Goal: Find contact information: Obtain details needed to contact an individual or organization

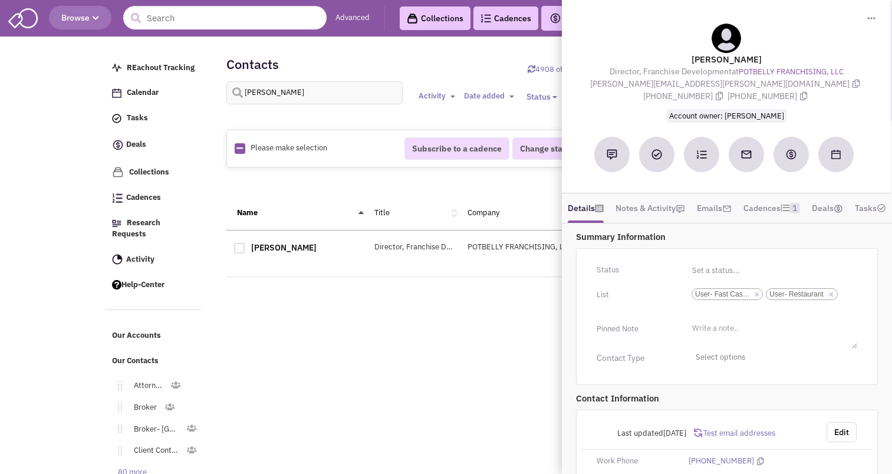
select select
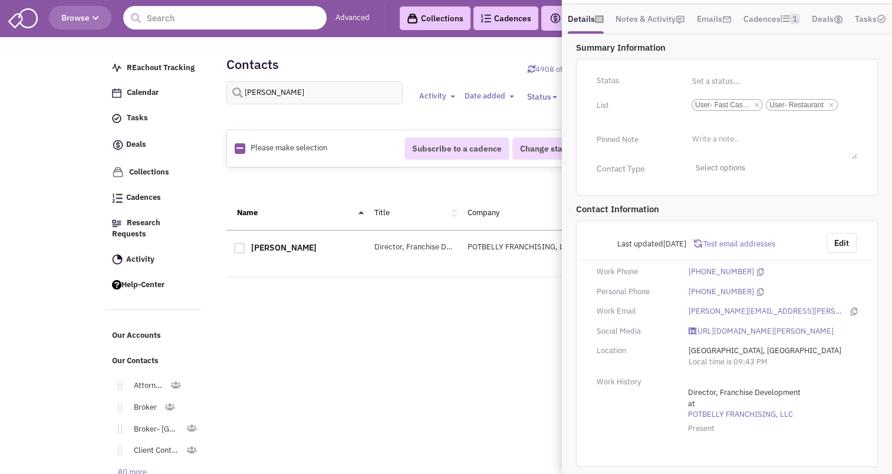
scroll to position [1, 0]
click at [193, 17] on input "text" at bounding box center [224, 18] width 203 height 24
click at [226, 309] on div "1" at bounding box center [413, 301] width 374 height 24
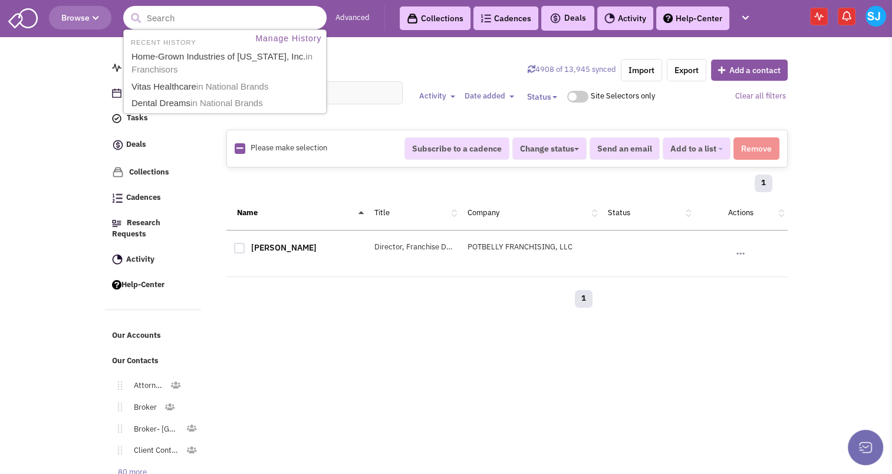
click at [194, 21] on input "text" at bounding box center [224, 18] width 203 height 24
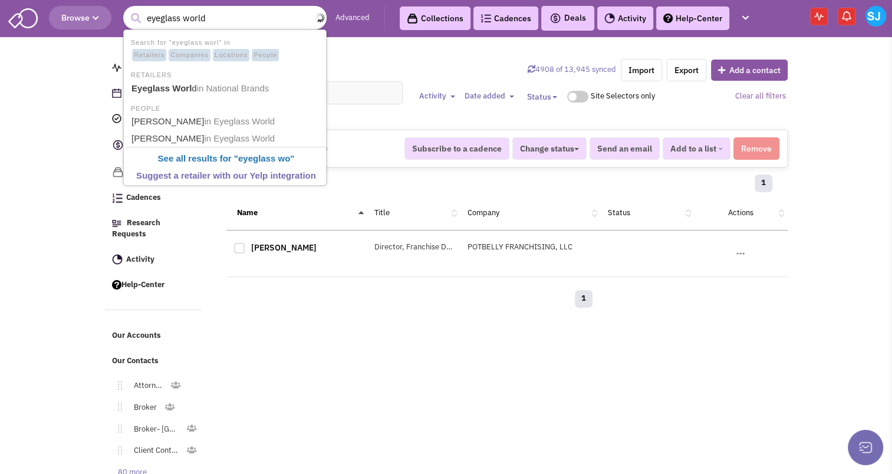
type input "eyeglass world"
click at [127, 9] on button "submit" at bounding box center [136, 18] width 18 height 18
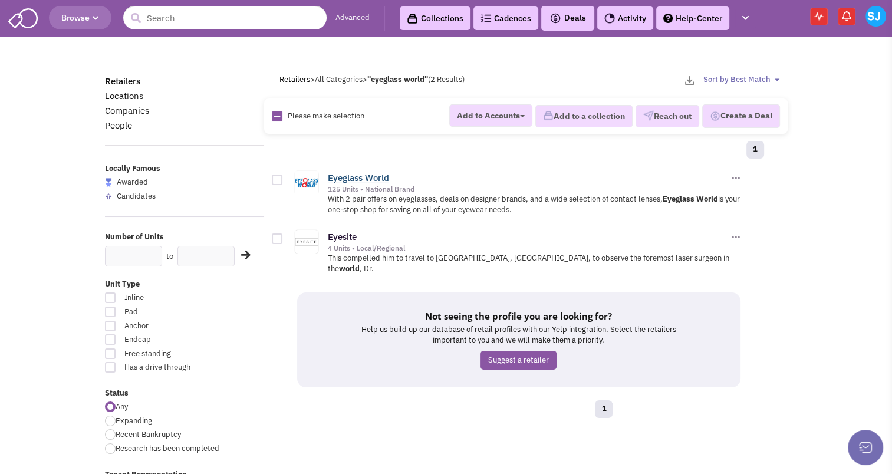
click at [355, 176] on link "Eyeglass World" at bounding box center [358, 177] width 61 height 11
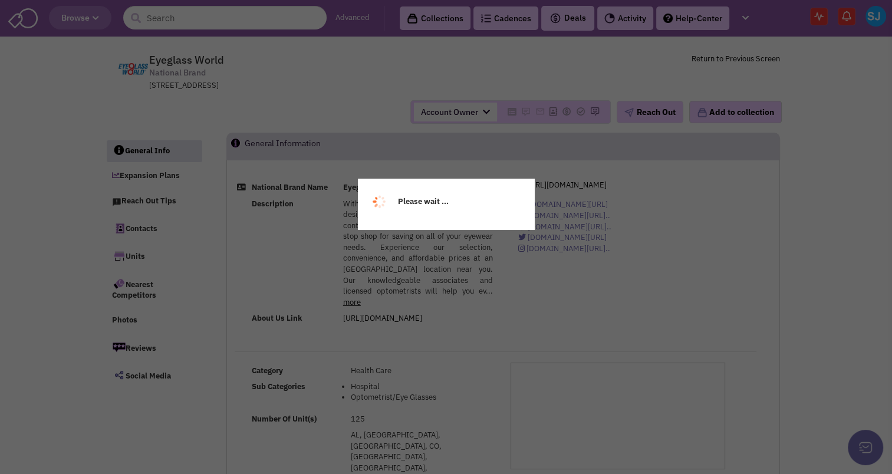
select select
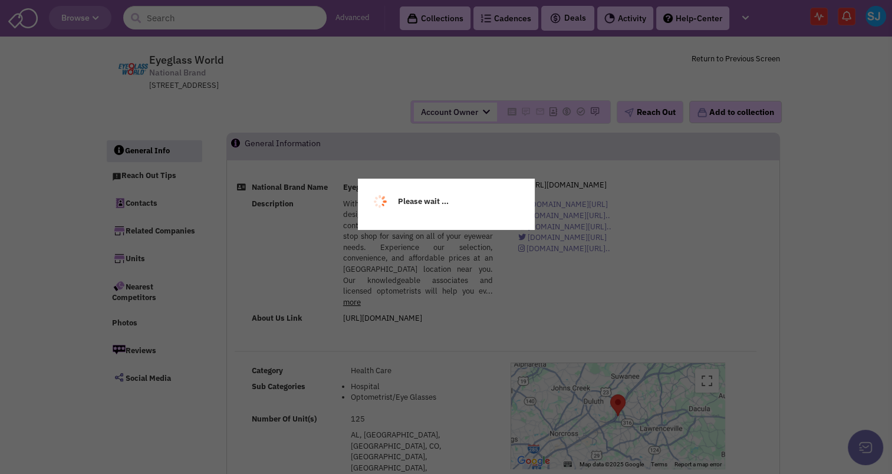
select select
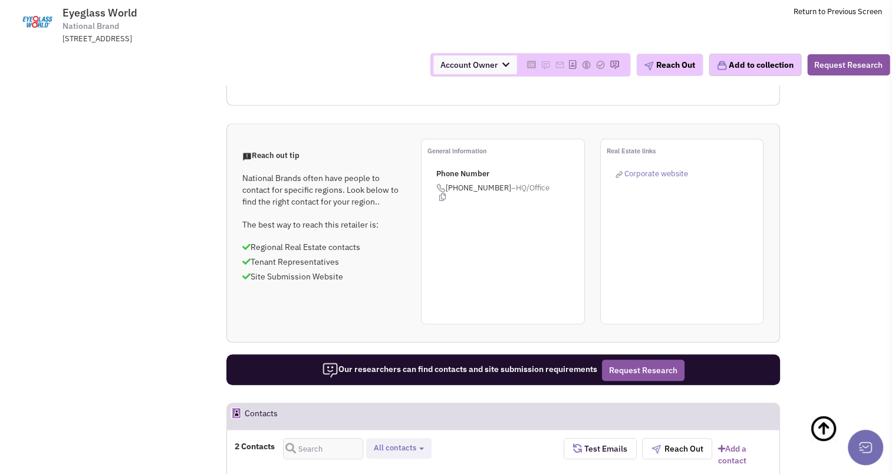
scroll to position [542, 0]
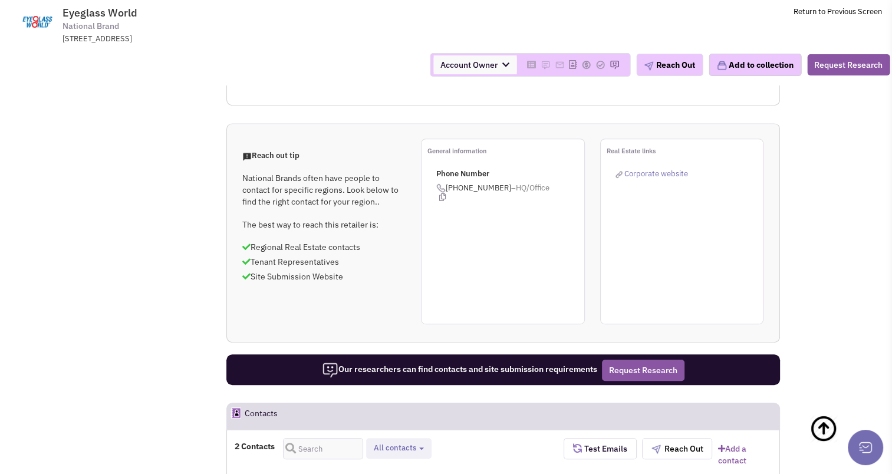
click at [485, 438] on div "2 Contacts Tenant representatives All contacts Select all Tenant representatives" at bounding box center [399, 452] width 329 height 28
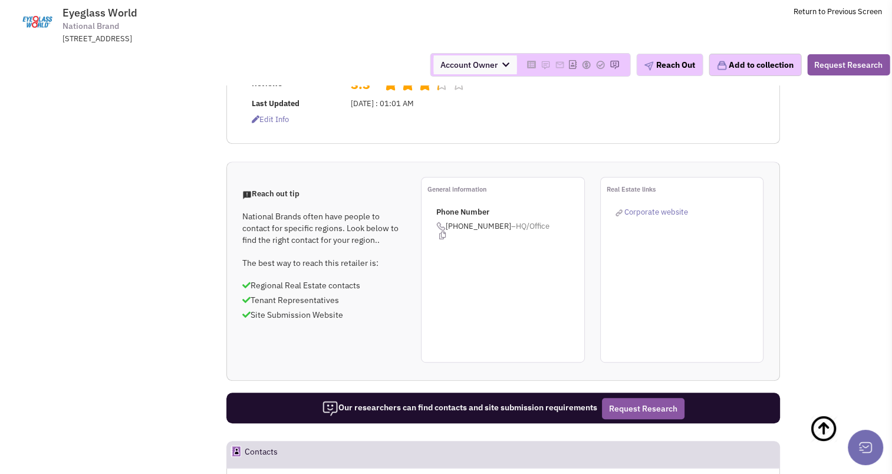
scroll to position [586, 0]
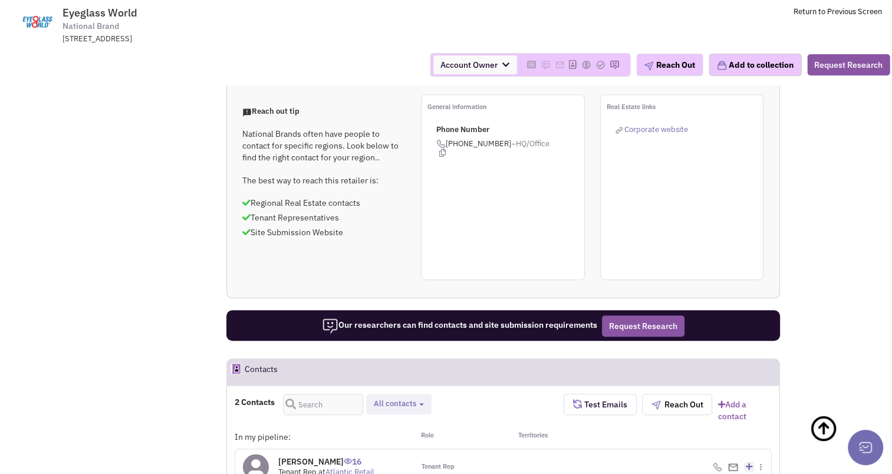
click at [359, 467] on link "Atlantic Retail" at bounding box center [349, 472] width 49 height 10
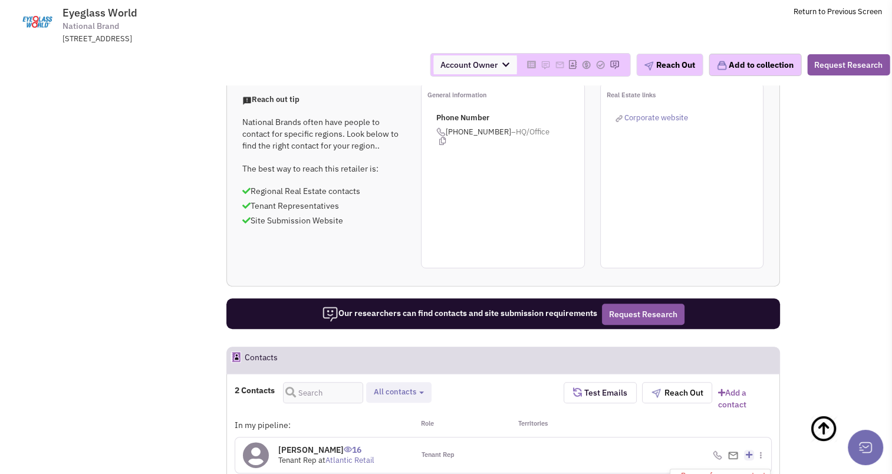
scroll to position [599, 0]
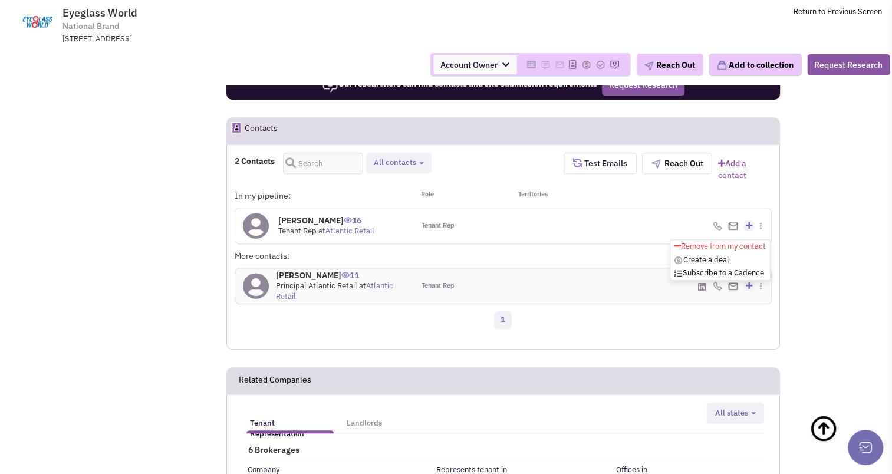
scroll to position [829, 0]
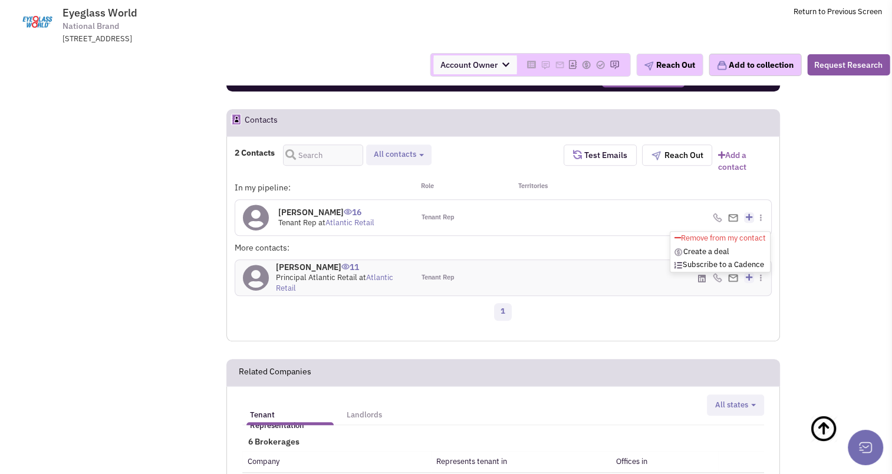
scroll to position [836, 0]
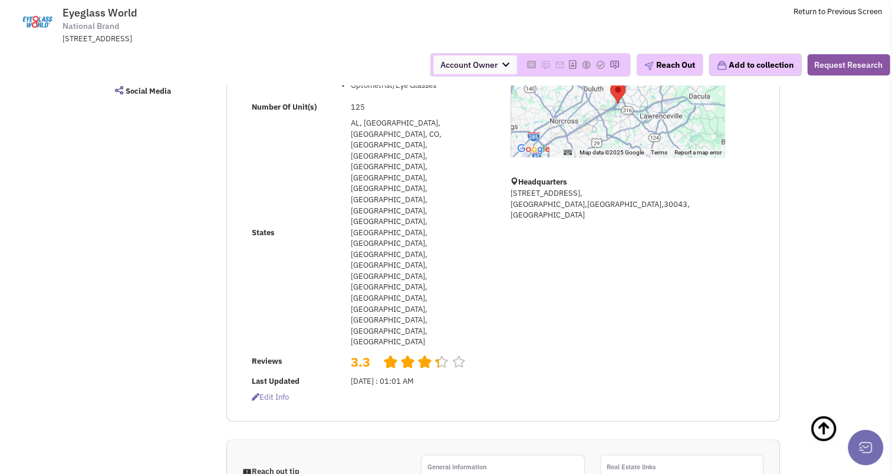
scroll to position [222, 0]
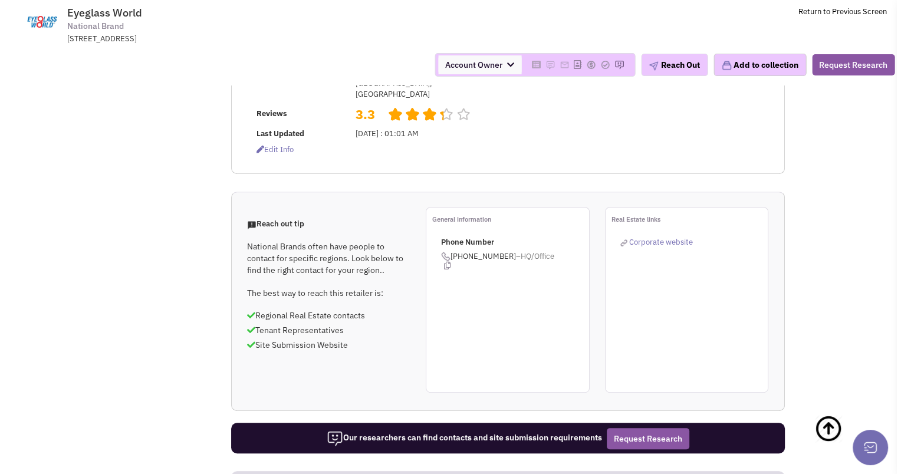
scroll to position [481, 0]
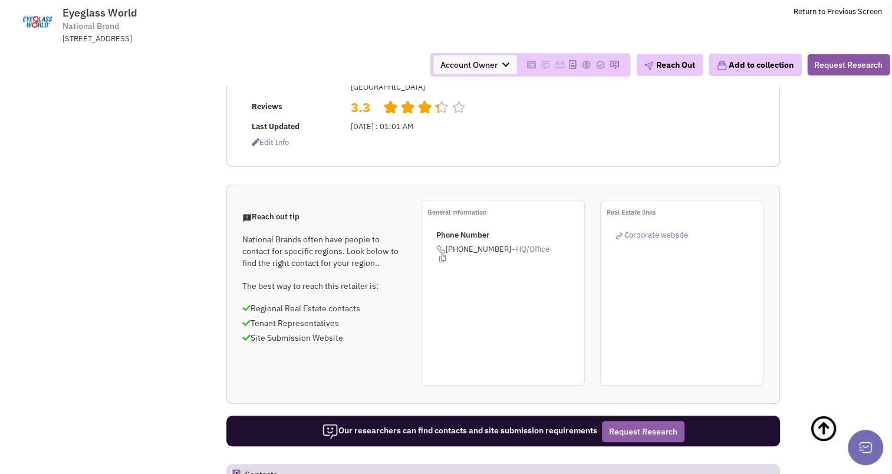
click at [639, 421] on button "Request Research" at bounding box center [643, 431] width 83 height 21
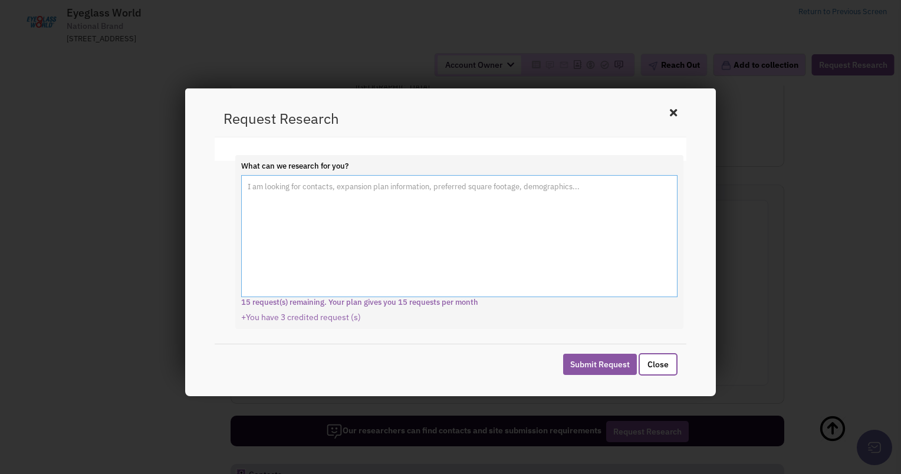
click at [398, 210] on textarea "What can we research for you?" at bounding box center [459, 236] width 436 height 123
type textarea "Tenant Rep for PA"
click at [593, 356] on button "Submit Request" at bounding box center [600, 364] width 74 height 21
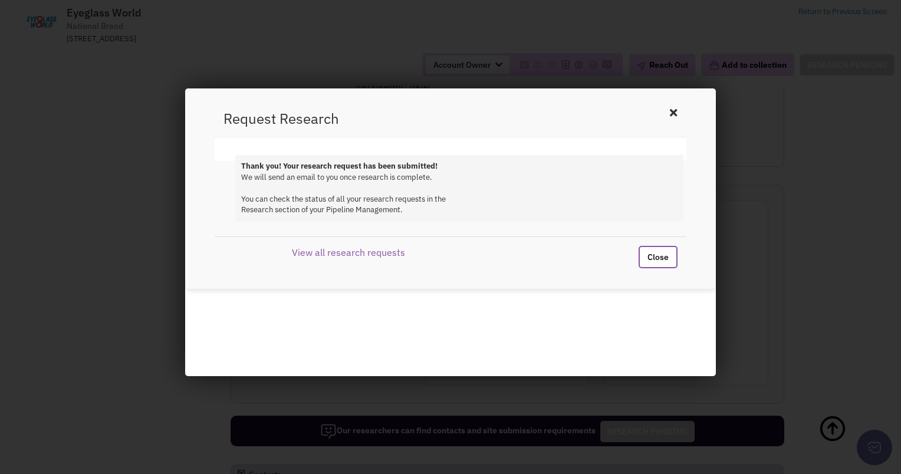
click at [657, 264] on button "Close" at bounding box center [657, 257] width 39 height 22
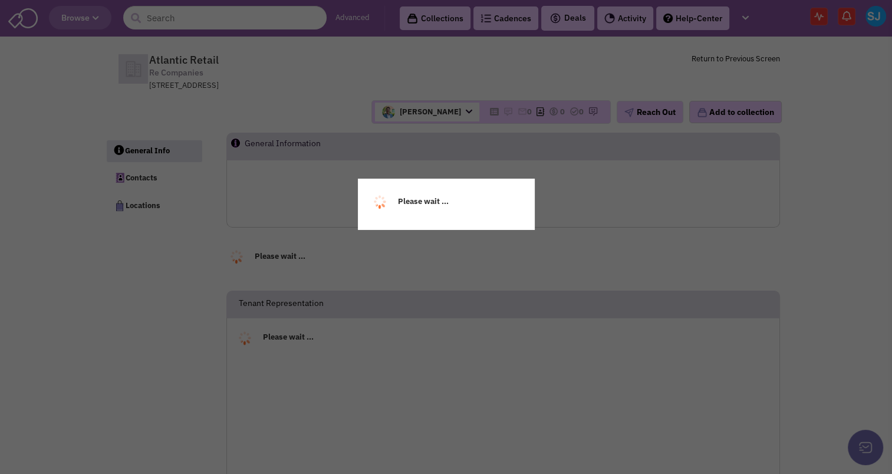
select select
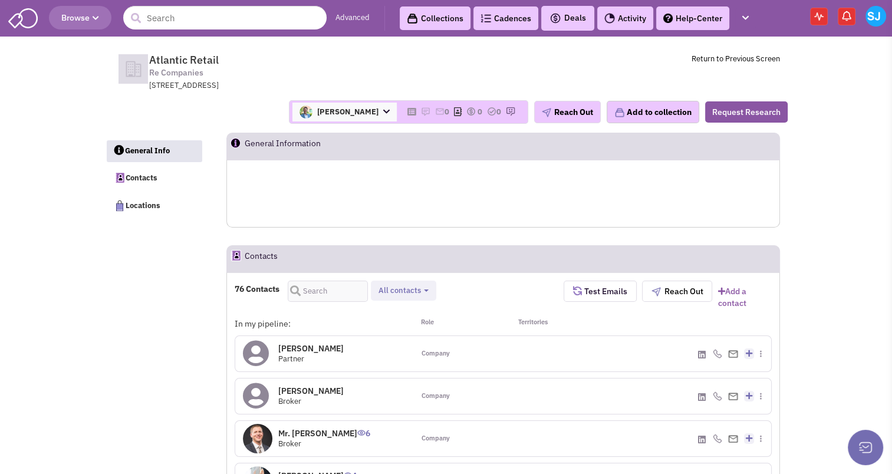
select select
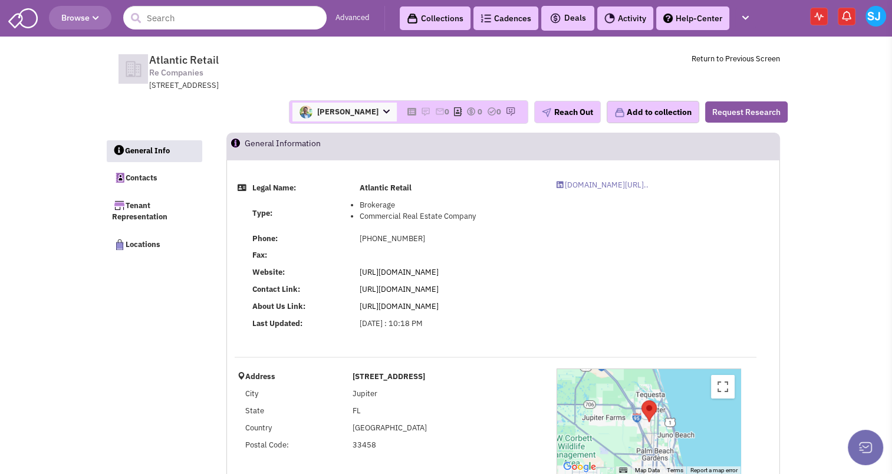
select select
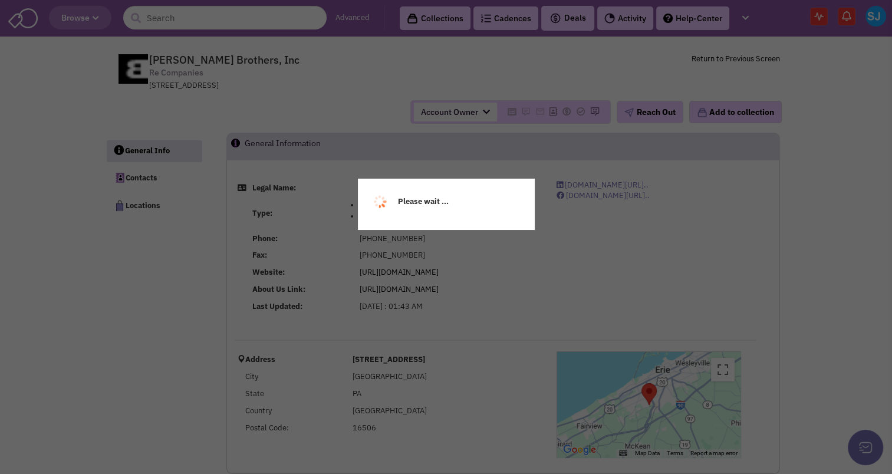
select select
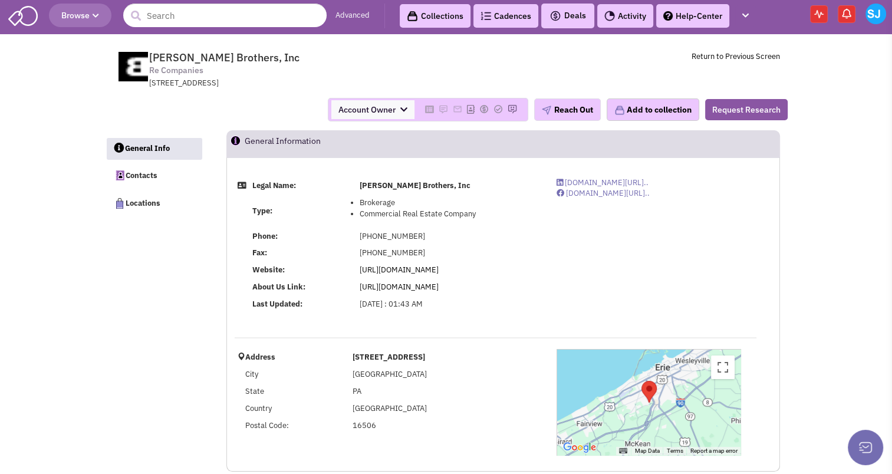
scroll to position [6, 0]
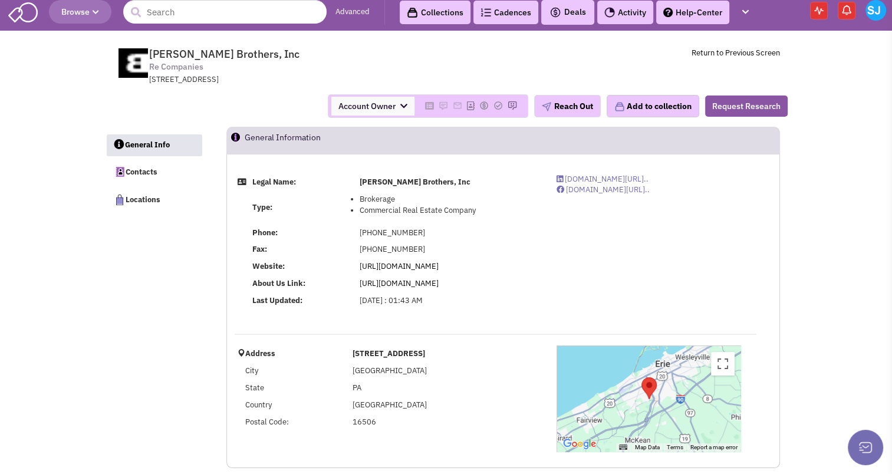
select select
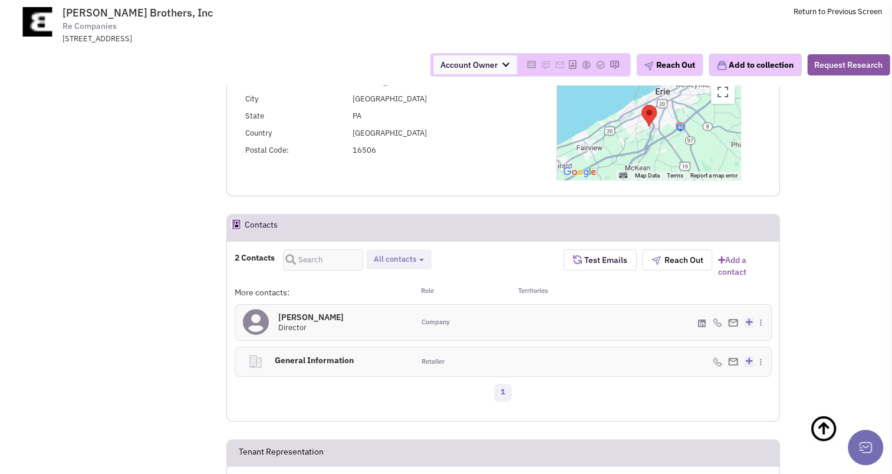
scroll to position [193, 0]
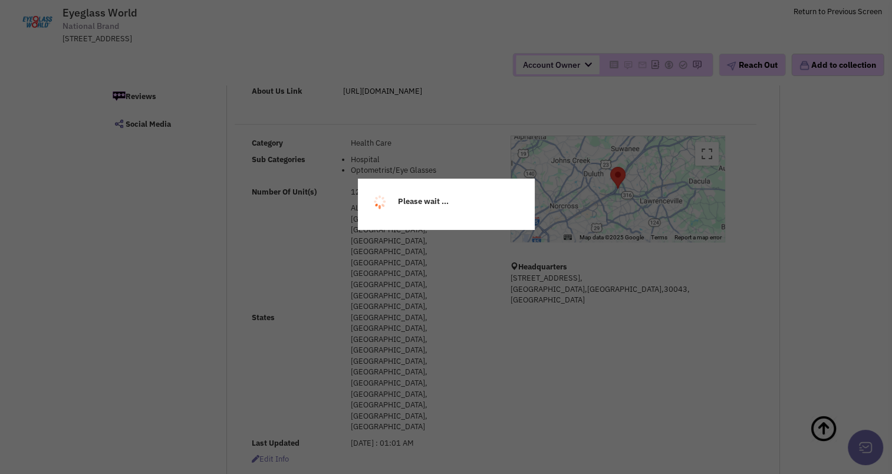
select select
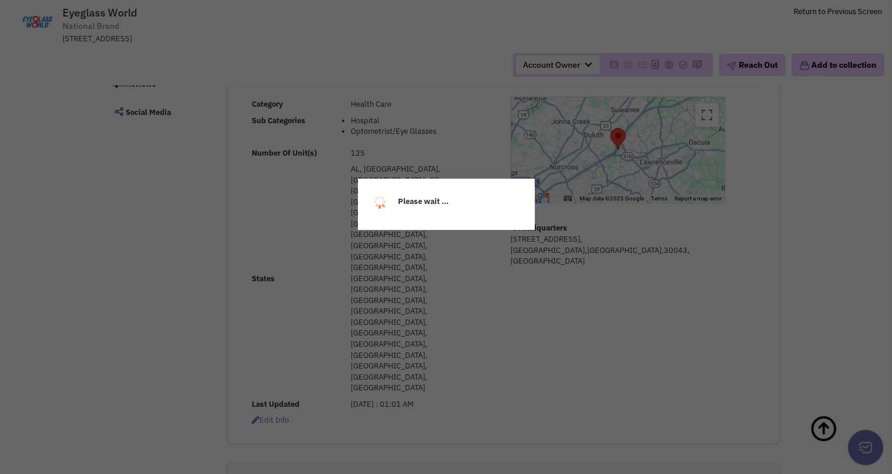
select select
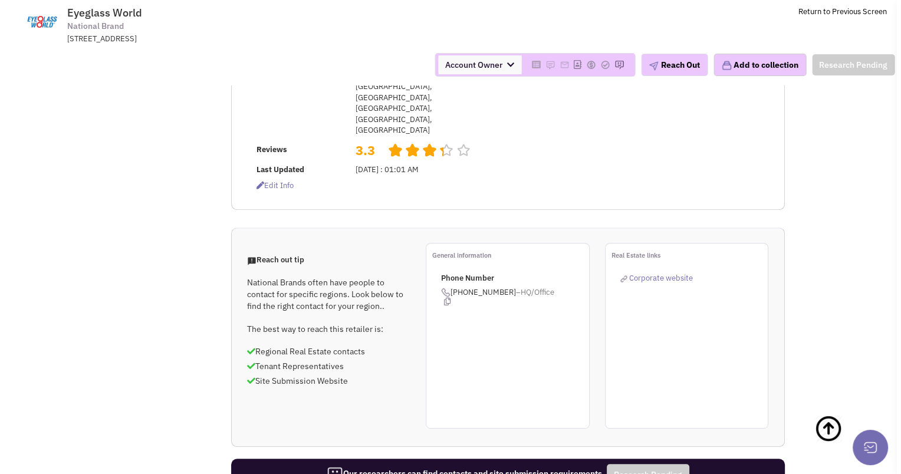
scroll to position [599, 0]
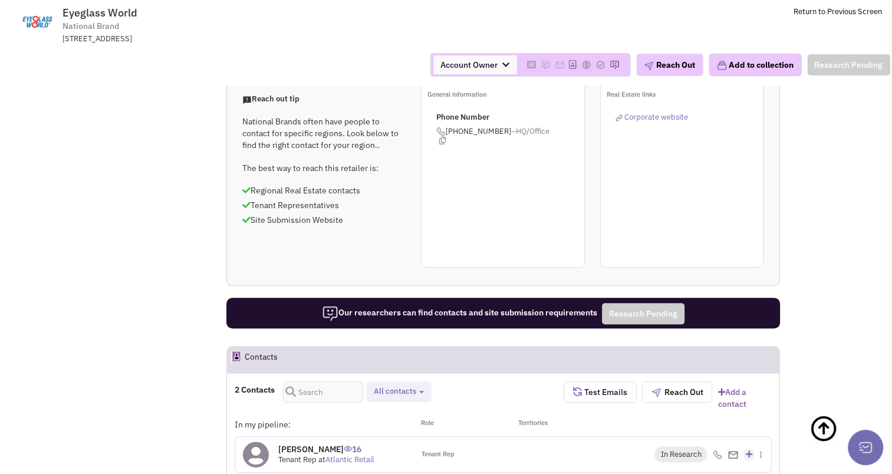
click at [737, 451] on img at bounding box center [733, 455] width 10 height 8
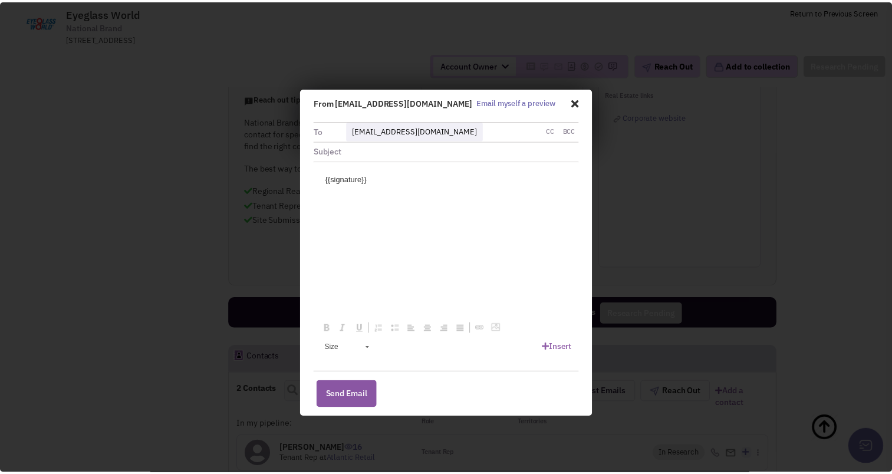
scroll to position [0, 0]
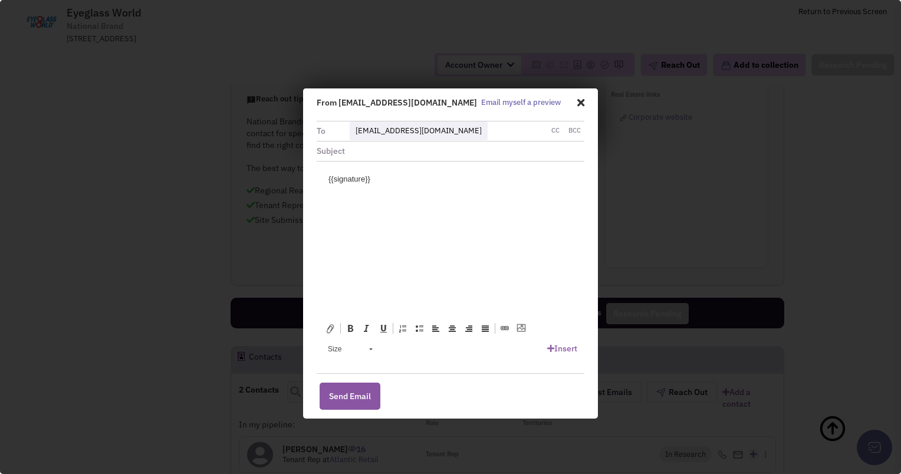
click at [355, 153] on div "Subject" at bounding box center [338, 150] width 45 height 19
click at [364, 151] on input "text" at bounding box center [472, 150] width 223 height 19
type input "Eyeglass World"
click at [364, 151] on input "Eyeglass World" at bounding box center [472, 150] width 223 height 19
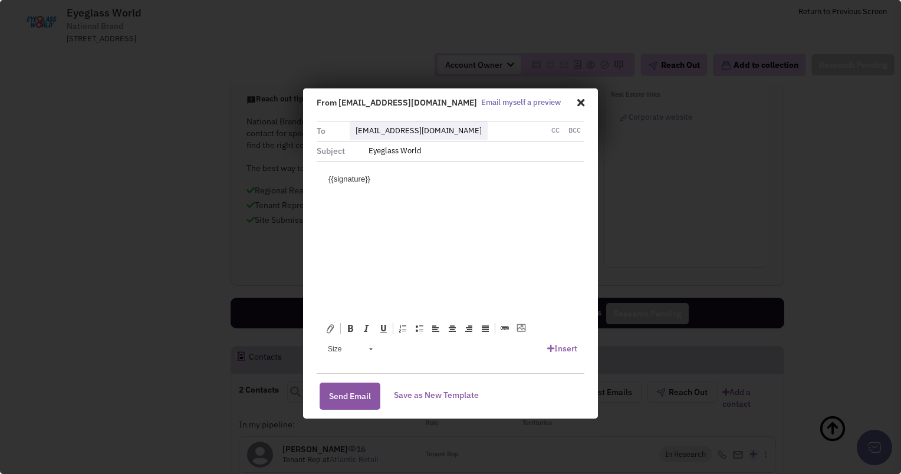
click at [384, 192] on html "{{signature}}" at bounding box center [450, 179] width 268 height 36
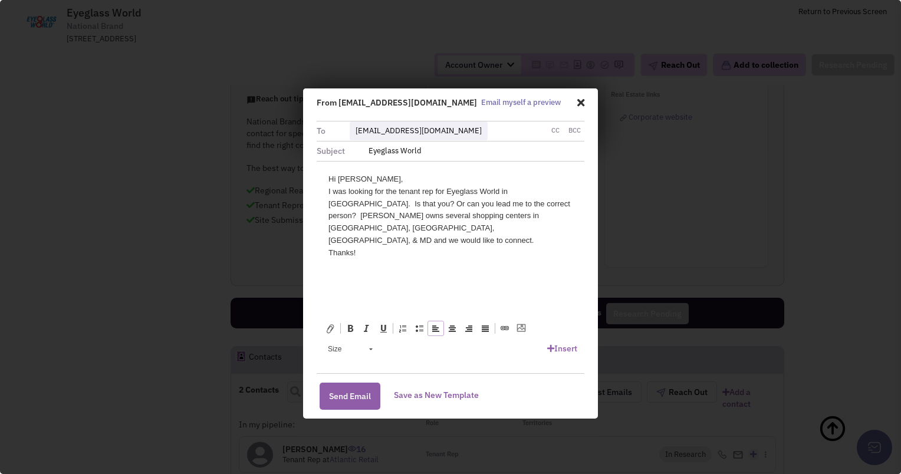
click at [358, 390] on button "Send Email" at bounding box center [349, 396] width 61 height 27
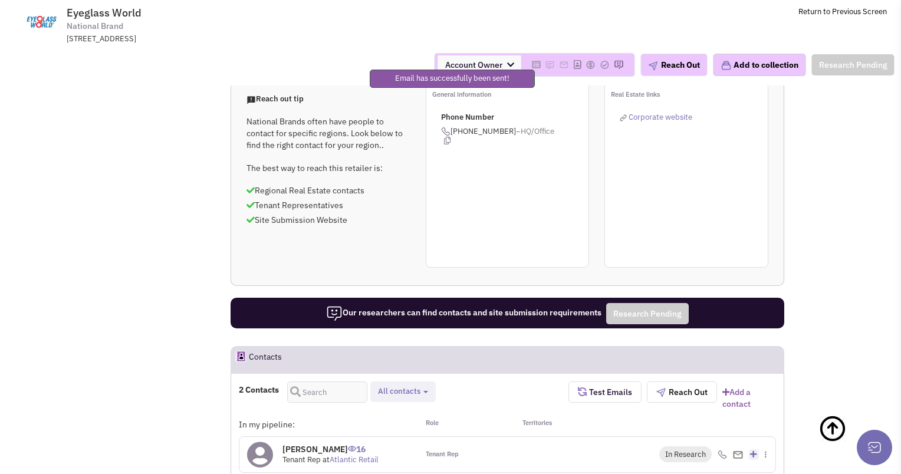
select select
